Goal: Task Accomplishment & Management: Manage account settings

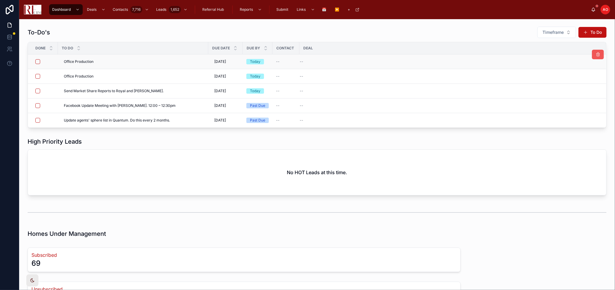
click at [595, 54] on icon at bounding box center [597, 54] width 5 height 5
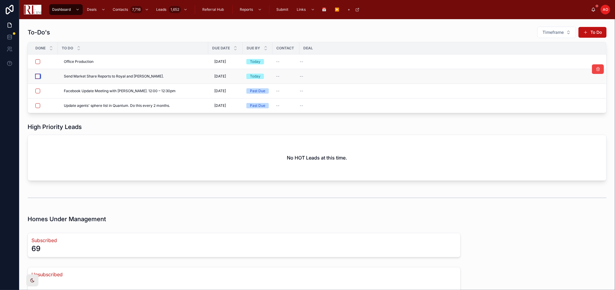
click at [37, 77] on button "button" at bounding box center [37, 76] width 5 height 5
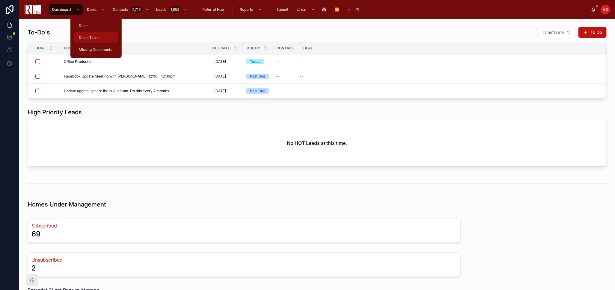
click at [99, 34] on div "Deals Table" at bounding box center [96, 38] width 37 height 10
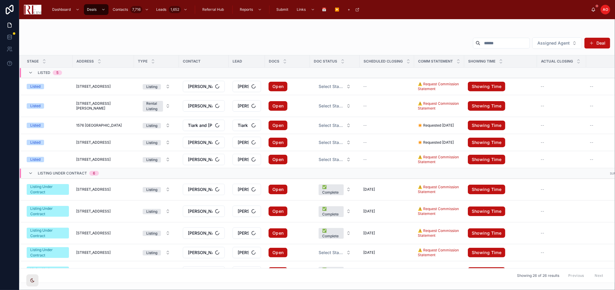
click at [480, 44] on input "text" at bounding box center [504, 43] width 49 height 8
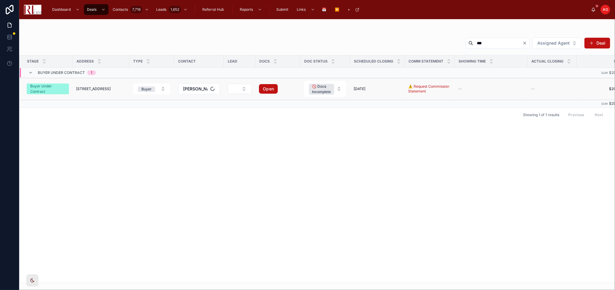
type input "***"
click at [85, 88] on span "[STREET_ADDRESS]" at bounding box center [93, 89] width 34 height 5
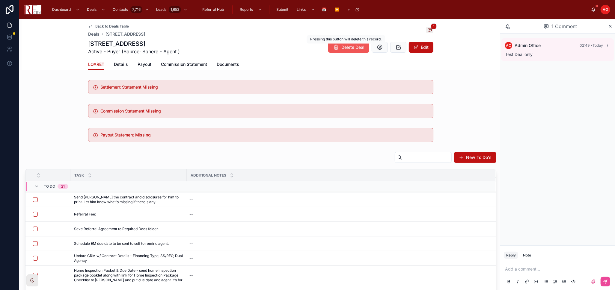
click at [334, 47] on icon at bounding box center [336, 47] width 6 height 6
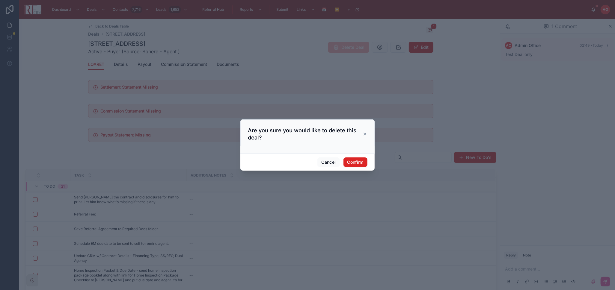
click at [347, 162] on button "Confirm" at bounding box center [355, 163] width 24 height 10
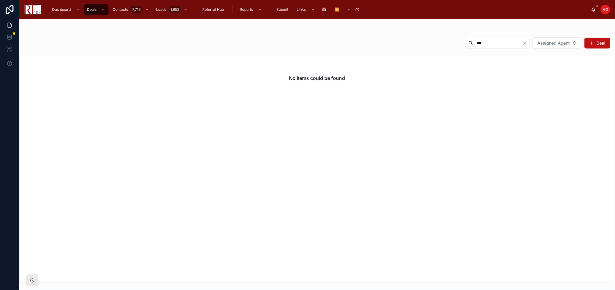
click at [347, 162] on div "No items could be found" at bounding box center [317, 169] width 596 height 228
click at [525, 43] on icon "Clear" at bounding box center [525, 43] width 2 height 2
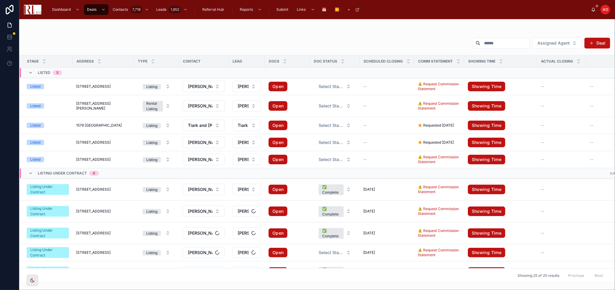
scroll to position [133, 0]
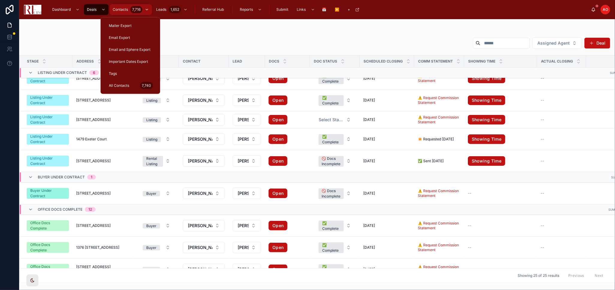
click at [118, 6] on div "Contacts 7,716" at bounding box center [130, 10] width 39 height 10
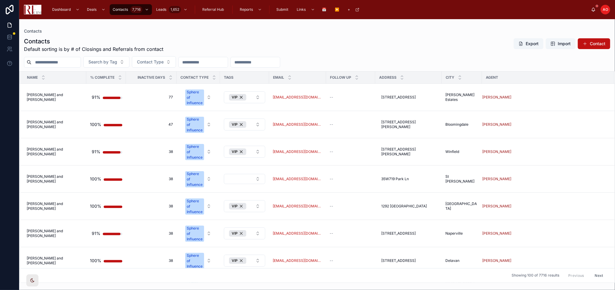
click at [62, 63] on input "text" at bounding box center [55, 62] width 49 height 8
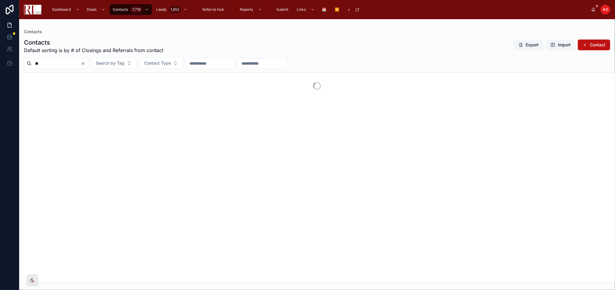
type input "*"
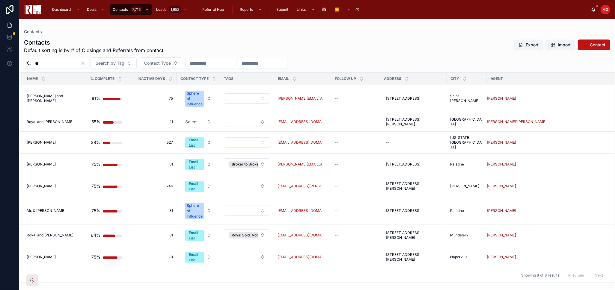
type input "*"
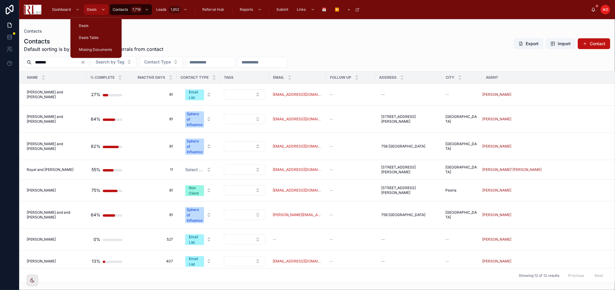
type input "*******"
click at [93, 6] on div "Deals" at bounding box center [96, 10] width 21 height 10
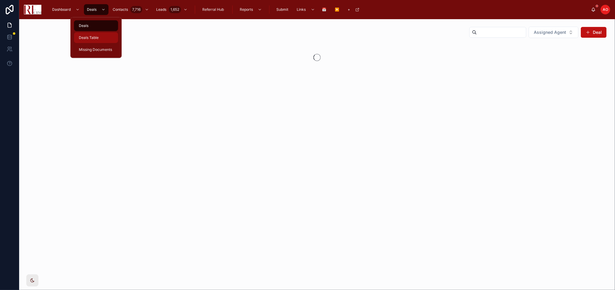
click at [90, 41] on div "Deals Table" at bounding box center [96, 38] width 37 height 10
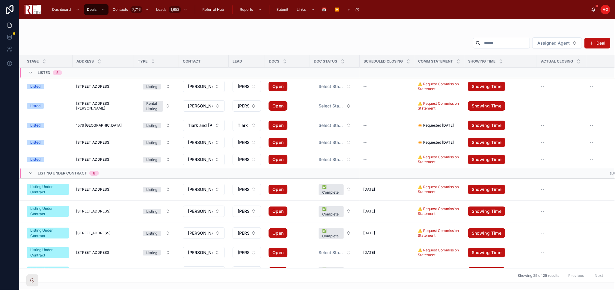
click at [482, 45] on input "text" at bounding box center [504, 43] width 49 height 8
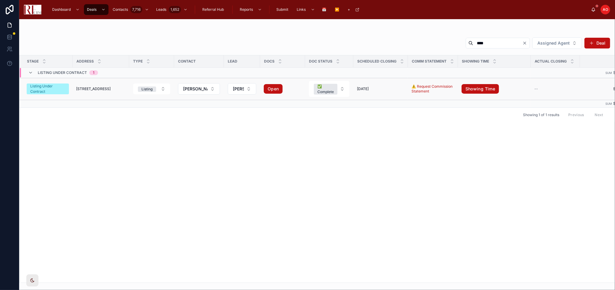
type input "****"
click at [103, 88] on span "[STREET_ADDRESS]" at bounding box center [93, 89] width 34 height 5
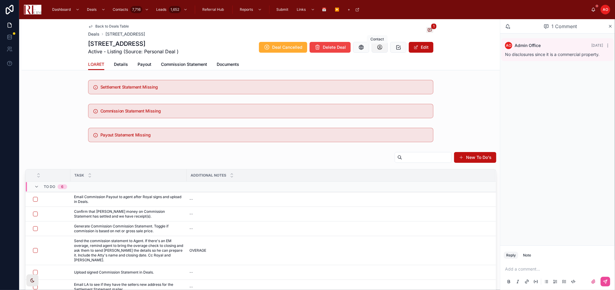
click at [377, 48] on icon at bounding box center [380, 47] width 6 height 6
click at [96, 25] on span "Back to Deals Table" at bounding box center [112, 26] width 34 height 5
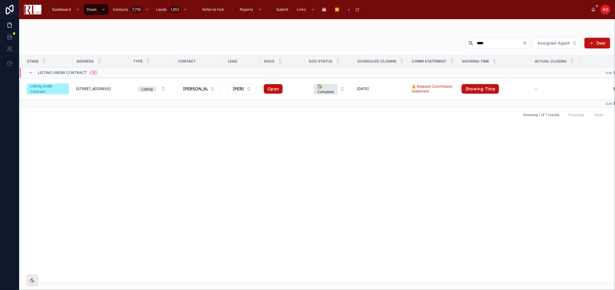
click at [475, 39] on input "****" at bounding box center [497, 43] width 49 height 8
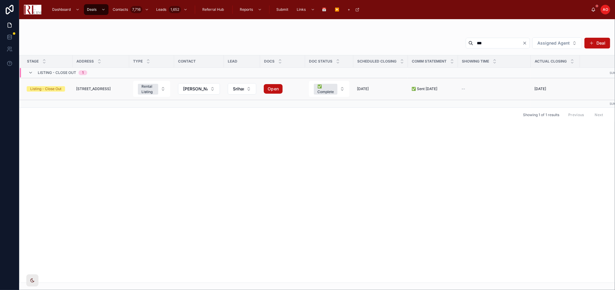
type input "***"
click at [92, 86] on td "1440 Eliot Trail 1440 Eliot Trail" at bounding box center [101, 89] width 57 height 22
click at [95, 88] on span "[STREET_ADDRESS]" at bounding box center [93, 89] width 34 height 5
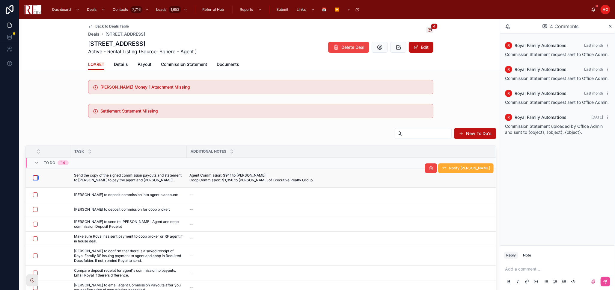
click at [34, 179] on button "button" at bounding box center [35, 178] width 5 height 5
click at [35, 197] on button "button" at bounding box center [35, 195] width 5 height 5
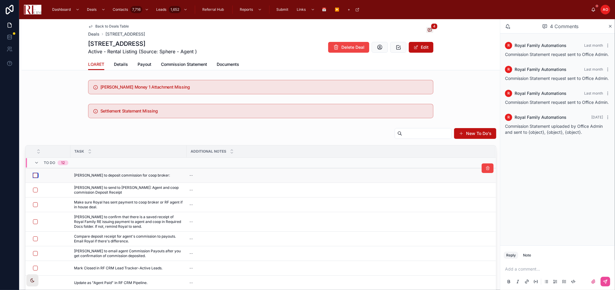
click at [35, 176] on button "button" at bounding box center [35, 175] width 5 height 5
click at [37, 190] on button "button" at bounding box center [35, 190] width 5 height 5
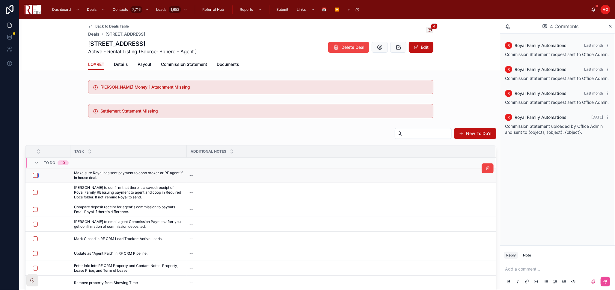
click at [34, 176] on button "button" at bounding box center [35, 175] width 5 height 5
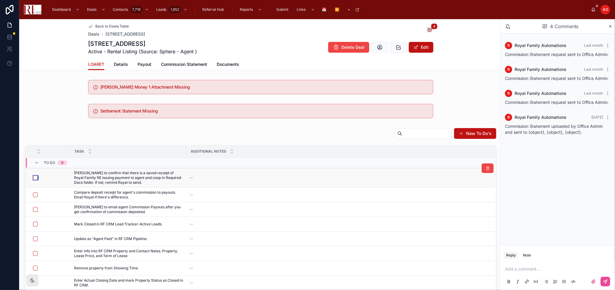
click at [35, 176] on button "button" at bounding box center [35, 178] width 5 height 5
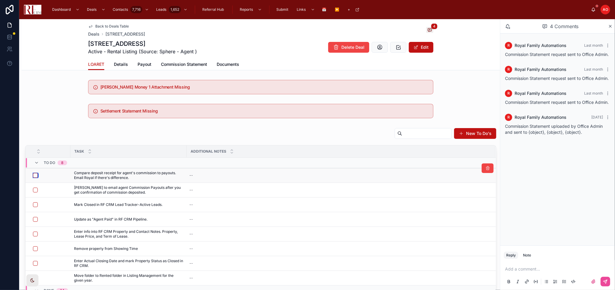
click at [34, 175] on button "button" at bounding box center [35, 175] width 5 height 5
click at [466, 184] on span "Send to Agent" at bounding box center [478, 183] width 24 height 5
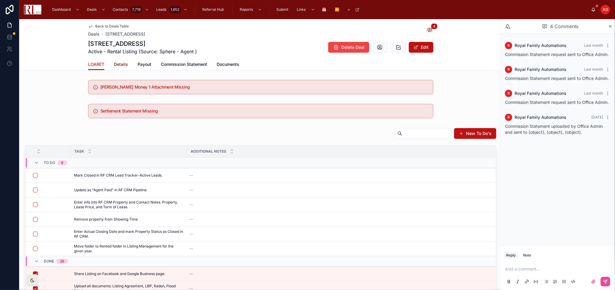
click at [121, 63] on span "Details" at bounding box center [121, 64] width 14 height 6
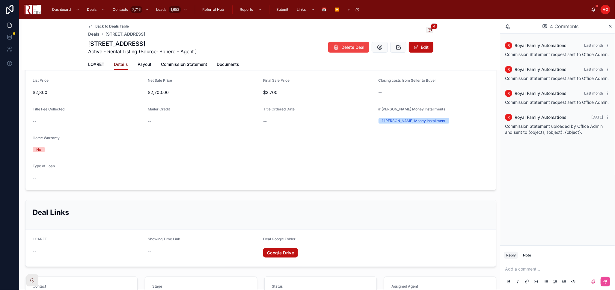
scroll to position [433, 0]
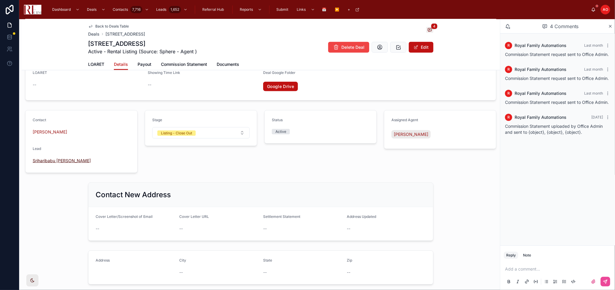
click at [69, 161] on span "Sriharibabu [PERSON_NAME]" at bounding box center [62, 161] width 58 height 6
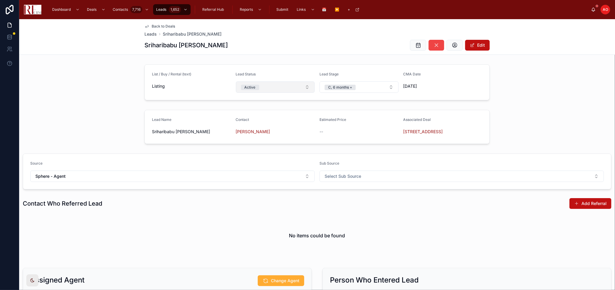
click at [298, 88] on button "Active" at bounding box center [275, 87] width 79 height 11
click at [523, 101] on div "List / Buy / Rental (text) Listing Lead Status Active Lead Stage C, 6 months + …" at bounding box center [317, 82] width 596 height 41
click at [172, 32] on span "Sriharibabu [PERSON_NAME]" at bounding box center [192, 34] width 59 height 6
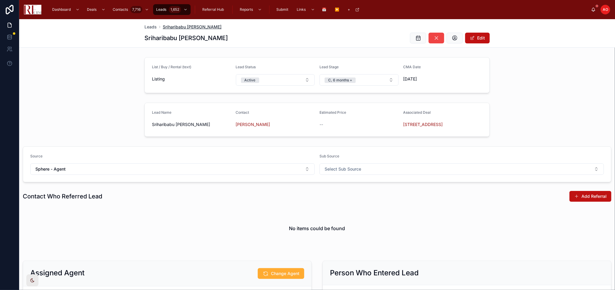
click at [195, 26] on span "Sriharibabu [PERSON_NAME]" at bounding box center [192, 27] width 59 height 6
click at [150, 26] on span "Leads" at bounding box center [150, 27] width 12 height 6
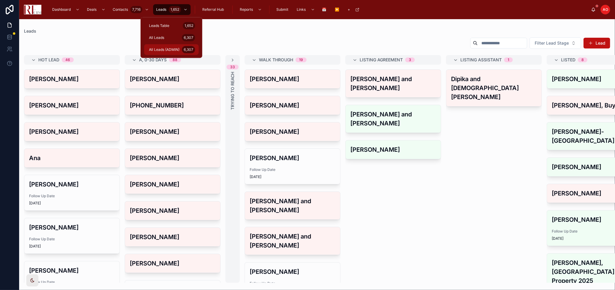
click at [166, 48] on span "All Leads (ADMIN)" at bounding box center [164, 49] width 31 height 5
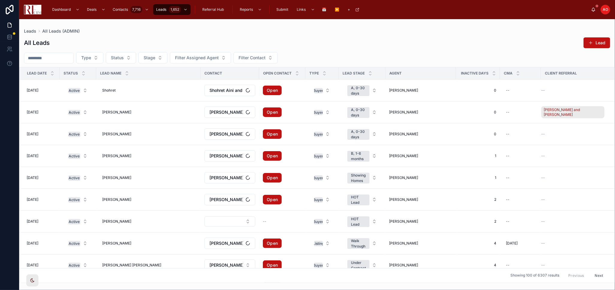
click at [42, 56] on input "text" at bounding box center [48, 58] width 49 height 8
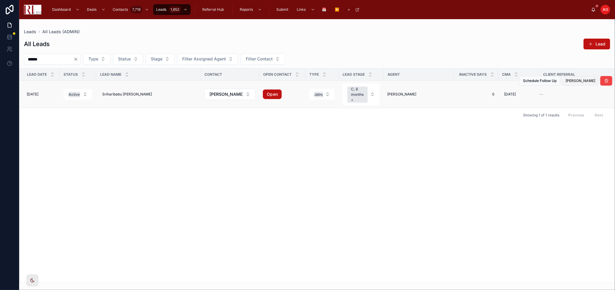
type input "******"
click at [587, 81] on span "[PERSON_NAME]" at bounding box center [580, 81] width 30 height 5
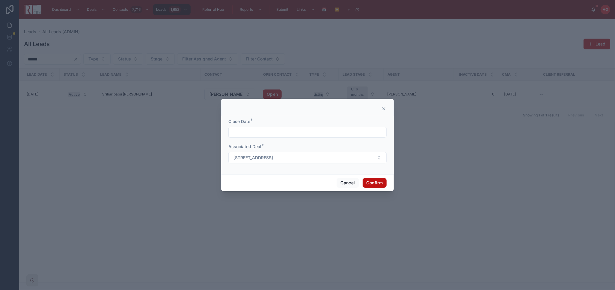
click at [291, 129] on input "text" at bounding box center [308, 132] width 158 height 8
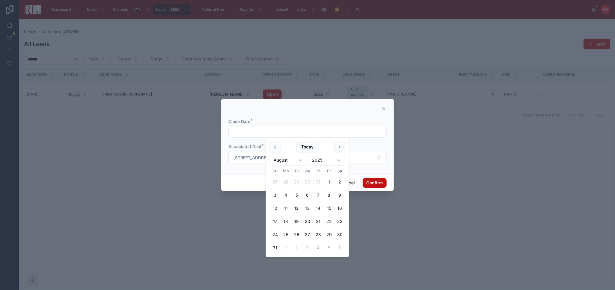
click at [299, 196] on button "5" at bounding box center [296, 195] width 11 height 11
type input "********"
click at [377, 183] on button "Confirm" at bounding box center [375, 183] width 24 height 10
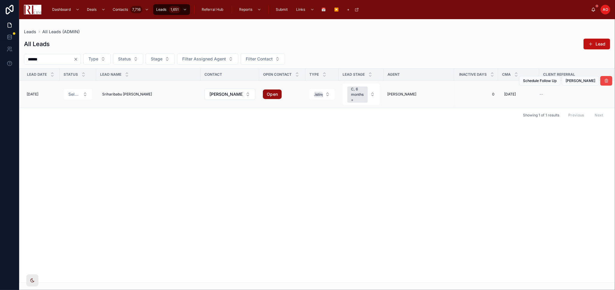
click at [265, 95] on link "Open" at bounding box center [272, 95] width 19 height 10
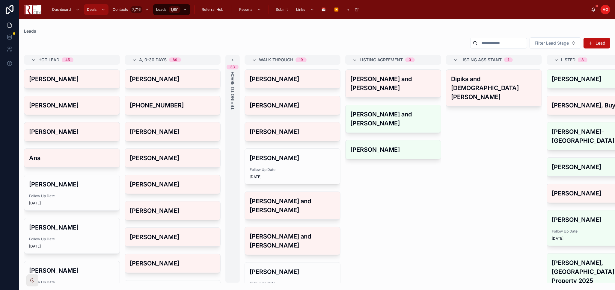
click at [91, 8] on span "Deals" at bounding box center [92, 9] width 10 height 5
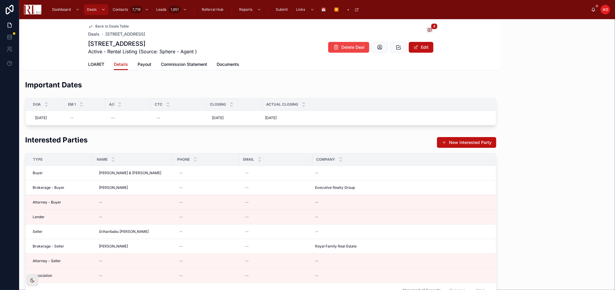
click at [102, 11] on icon "scrollable content" at bounding box center [103, 9] width 4 height 4
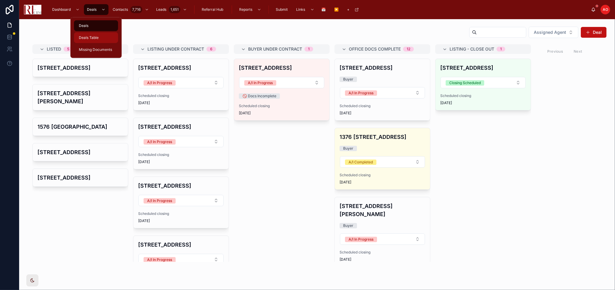
click at [102, 38] on div "Deals Table" at bounding box center [96, 38] width 37 height 10
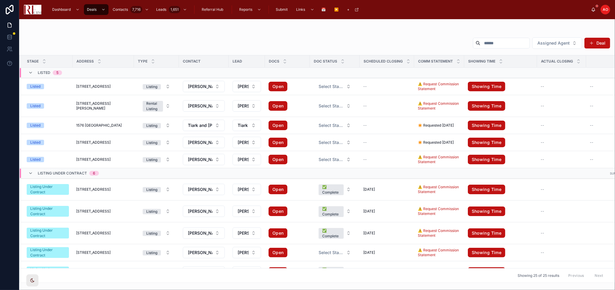
click at [366, 34] on div "Assigned Agent Deal Stage Address Type Contact Lead Docs Doc Status Scheduled C…" at bounding box center [317, 159] width 596 height 250
click at [331, 43] on div "Assigned Agent Deal" at bounding box center [317, 44] width 586 height 14
click at [505, 42] on input "text" at bounding box center [504, 43] width 49 height 8
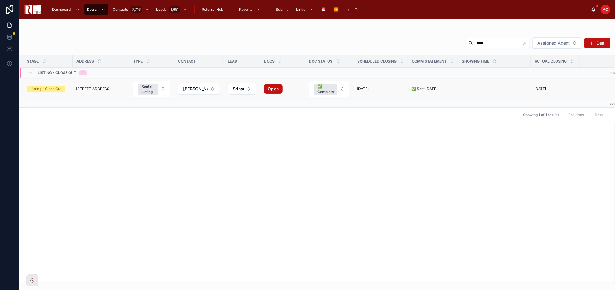
type input "****"
click at [82, 86] on td "1440 Eliot Trail 1440 Eliot Trail" at bounding box center [101, 89] width 57 height 22
click at [81, 86] on td "1440 Eliot Trail 1440 Eliot Trail" at bounding box center [101, 89] width 57 height 22
click at [83, 90] on span "[STREET_ADDRESS]" at bounding box center [93, 89] width 34 height 5
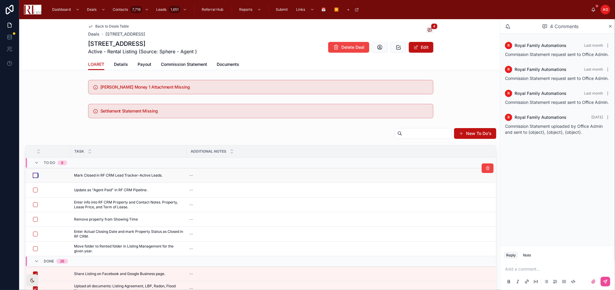
click at [37, 175] on button "button" at bounding box center [35, 175] width 5 height 5
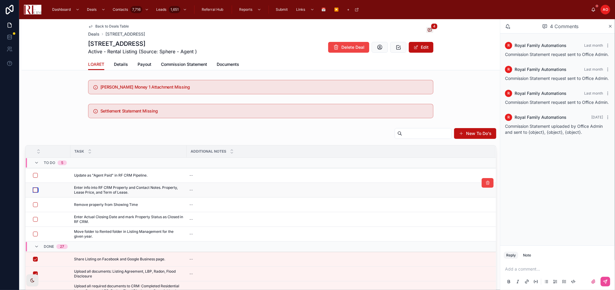
click at [35, 190] on button "button" at bounding box center [35, 190] width 5 height 5
click at [116, 67] on link "Details" at bounding box center [121, 65] width 14 height 12
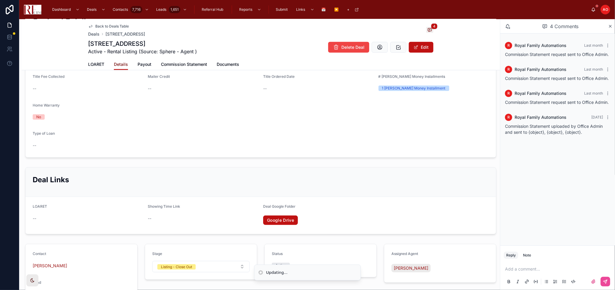
scroll to position [433, 0]
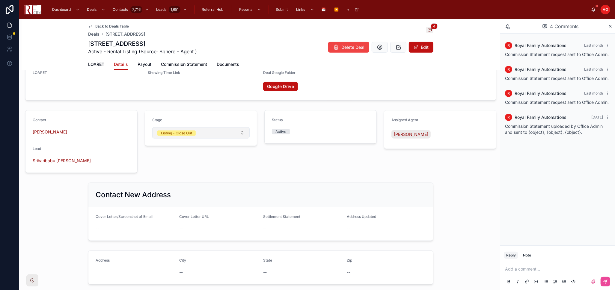
click at [239, 132] on button "Listing - Close Out" at bounding box center [200, 132] width 97 height 11
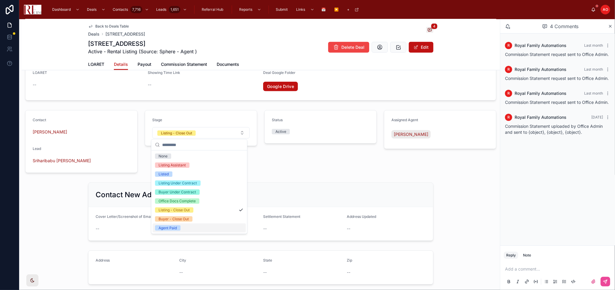
click at [184, 227] on div "Agent Paid" at bounding box center [199, 228] width 93 height 9
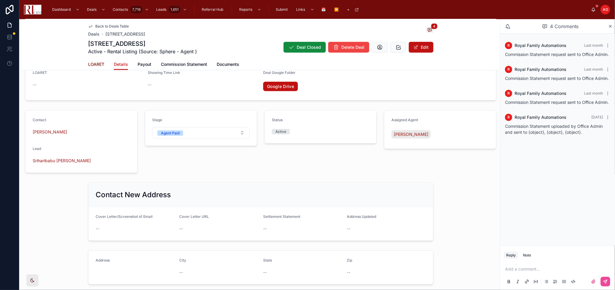
click at [94, 66] on span "LOARET" at bounding box center [96, 64] width 16 height 6
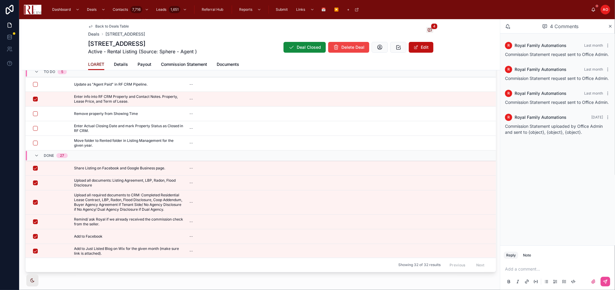
scroll to position [81, 0]
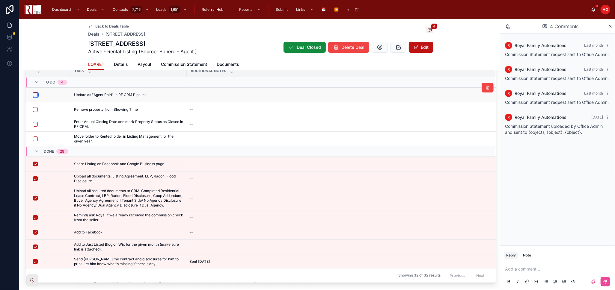
click at [35, 94] on button "button" at bounding box center [35, 95] width 5 height 5
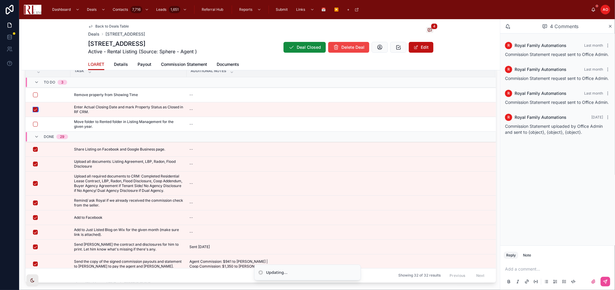
click at [35, 108] on button "button" at bounding box center [35, 109] width 5 height 5
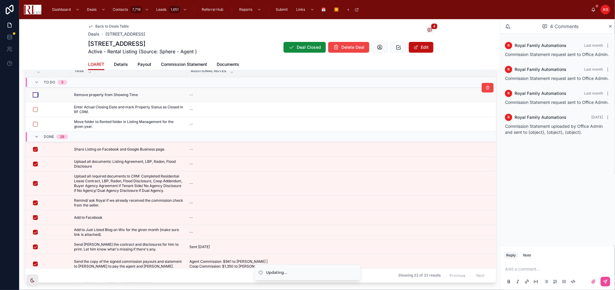
click at [35, 95] on button "button" at bounding box center [35, 95] width 5 height 5
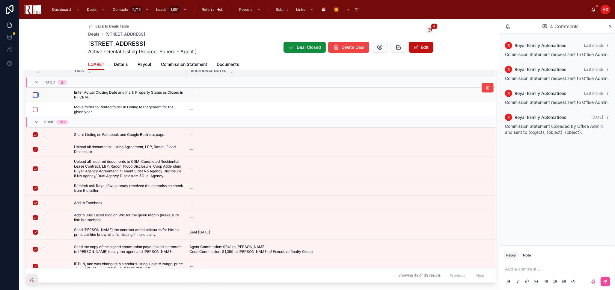
click at [34, 93] on button "button" at bounding box center [35, 95] width 5 height 5
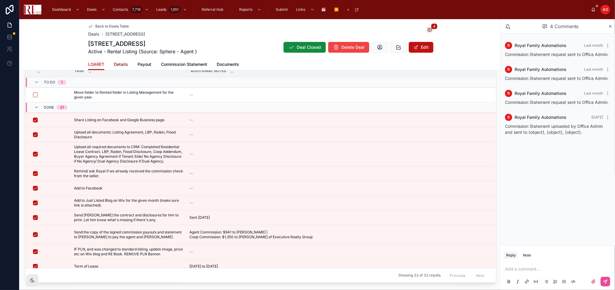
click at [119, 66] on span "Details" at bounding box center [121, 64] width 14 height 6
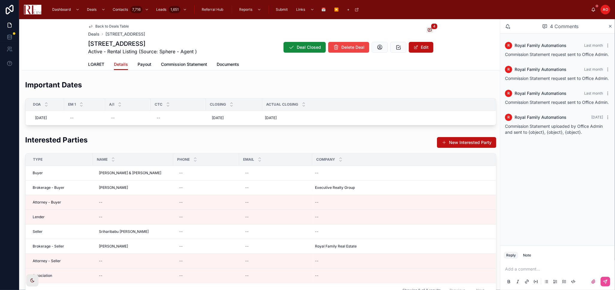
click at [95, 64] on span "LOARET" at bounding box center [96, 64] width 16 height 6
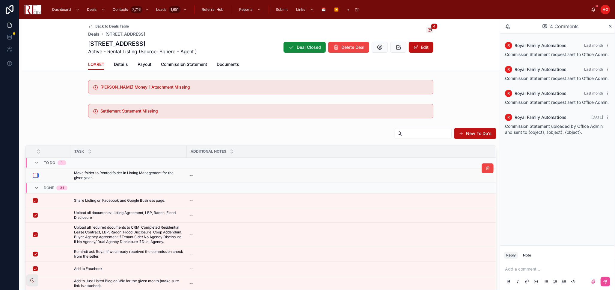
click at [34, 175] on button "button" at bounding box center [35, 175] width 5 height 5
click at [123, 65] on span "Details" at bounding box center [121, 64] width 14 height 6
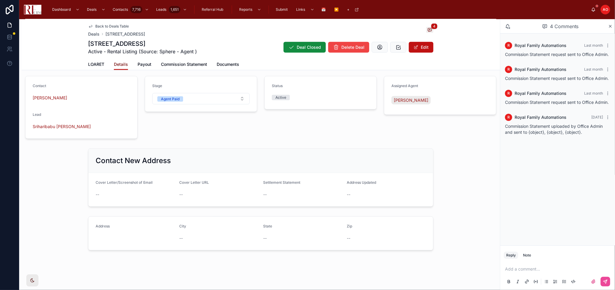
scroll to position [467, 0]
click at [238, 95] on button "Agent Paid" at bounding box center [200, 98] width 97 height 11
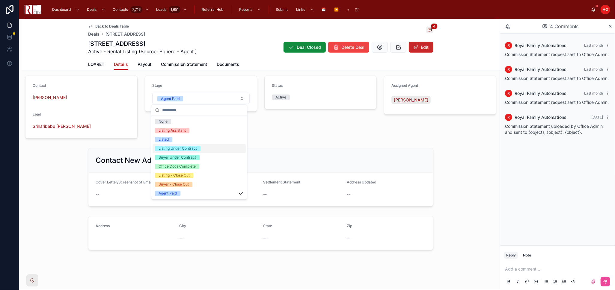
click at [423, 49] on button "Edit" at bounding box center [421, 47] width 25 height 11
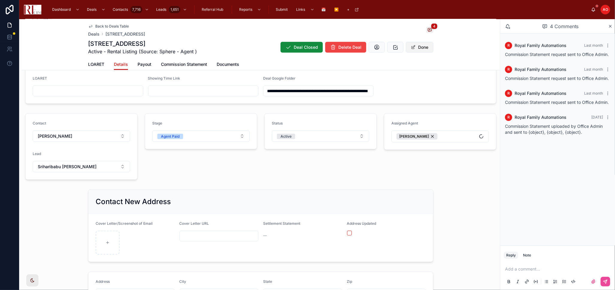
scroll to position [508, 0]
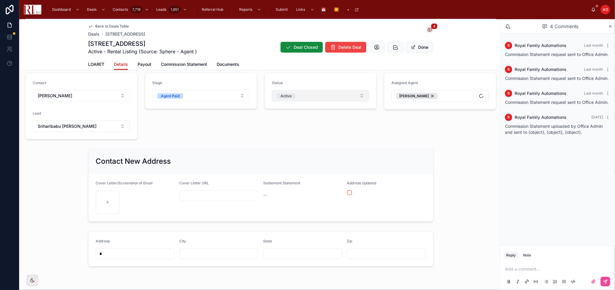
click at [350, 97] on button "Active" at bounding box center [320, 95] width 97 height 11
click at [327, 151] on div "Closed" at bounding box center [317, 155] width 93 height 9
click at [419, 49] on button "Done" at bounding box center [420, 47] width 28 height 11
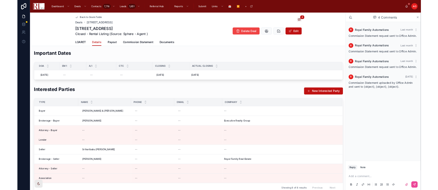
scroll to position [0, 0]
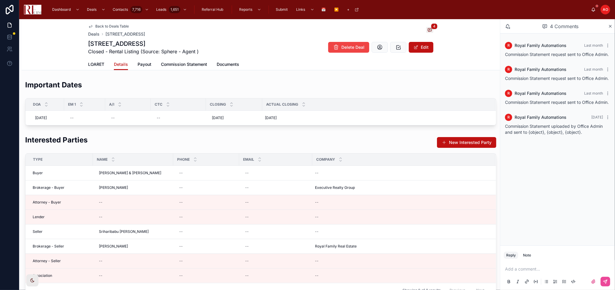
click at [106, 25] on span "Back to Deals Table" at bounding box center [112, 26] width 34 height 5
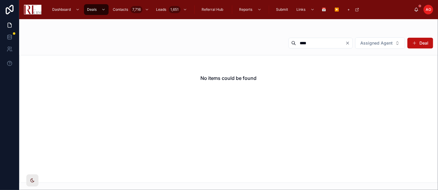
click at [344, 44] on input "****" at bounding box center [320, 43] width 49 height 8
click at [347, 43] on icon "Clear" at bounding box center [347, 43] width 5 height 5
